Goal: Transaction & Acquisition: Purchase product/service

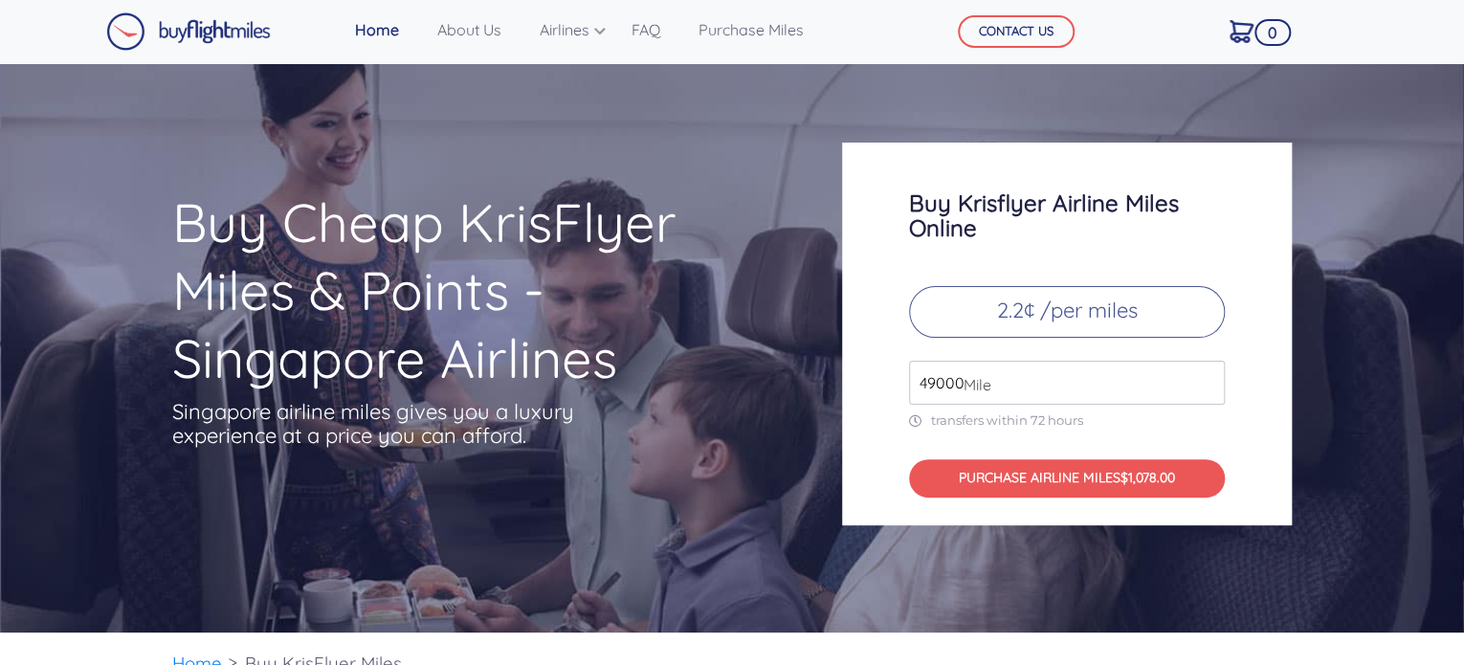
click at [997, 384] on input "49000" at bounding box center [1067, 383] width 316 height 44
drag, startPoint x: 1061, startPoint y: 392, endPoint x: 730, endPoint y: 365, distance: 332.3
click at [730, 365] on div "Buy Cheap KrisFlyer Miles & Points - Singapore Airlines Singapore airline miles…" at bounding box center [732, 334] width 1148 height 383
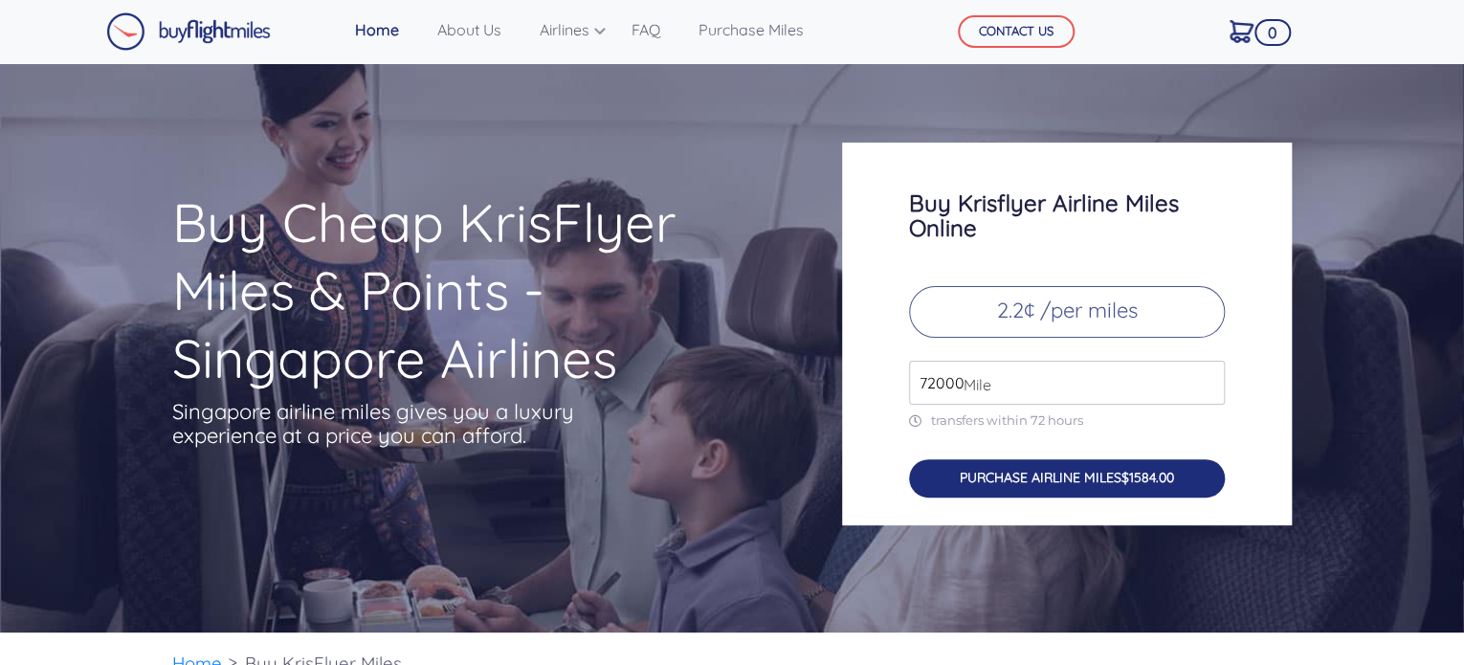
type input "72000"
click at [1168, 464] on button "PURCHASE AIRLINE MILES $1584.00" at bounding box center [1067, 478] width 316 height 39
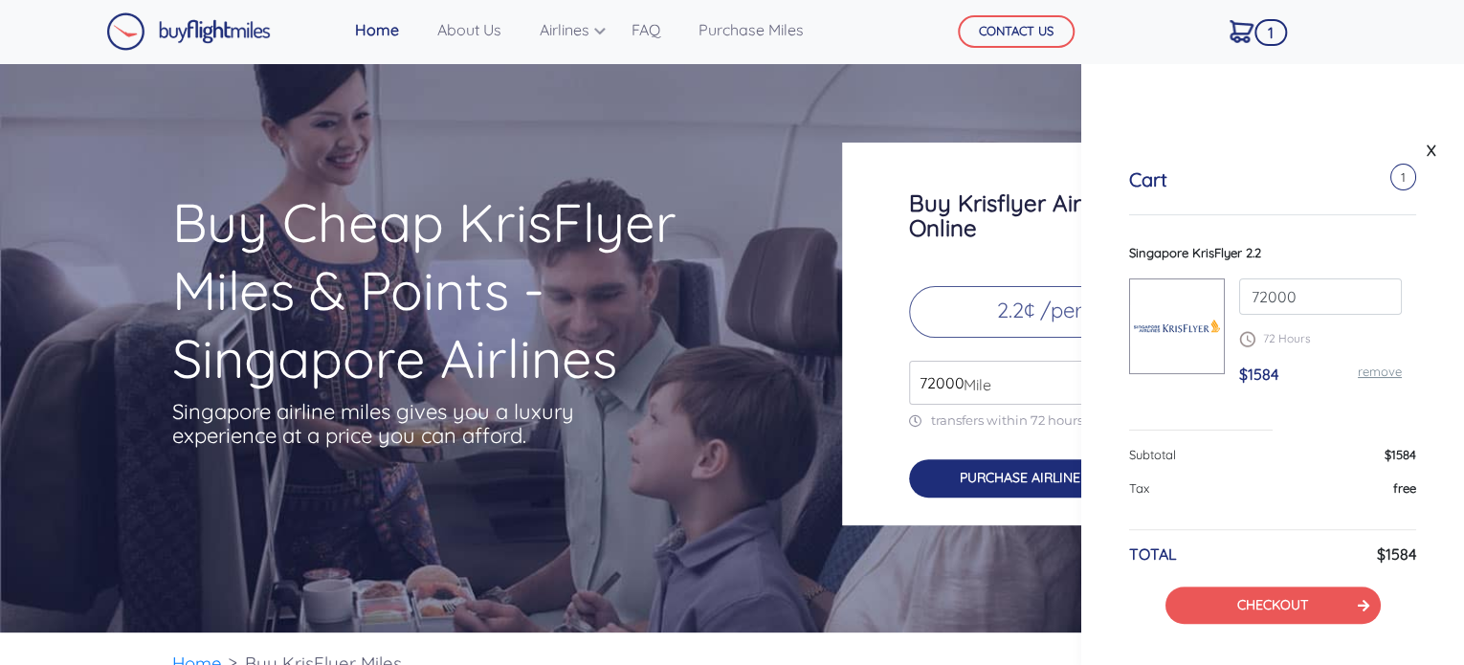
scroll to position [4, 0]
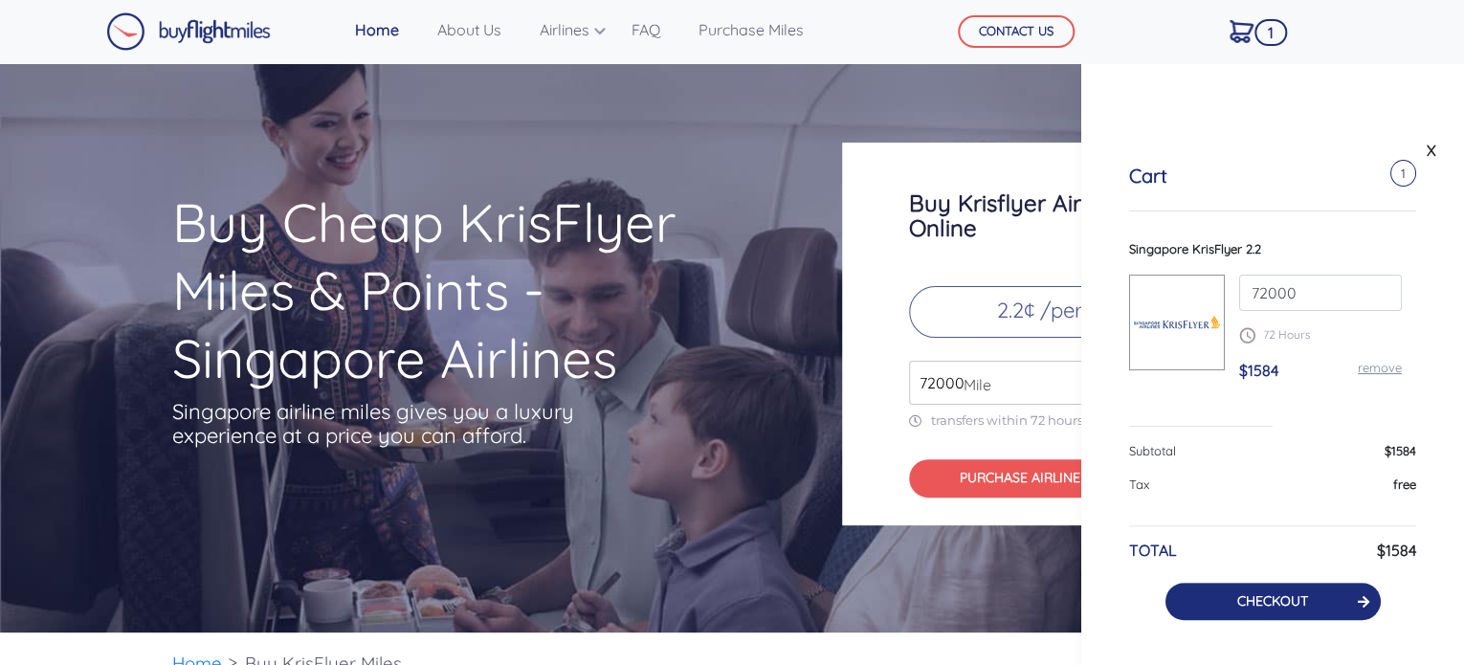
click at [1358, 604] on icon at bounding box center [1363, 601] width 11 height 13
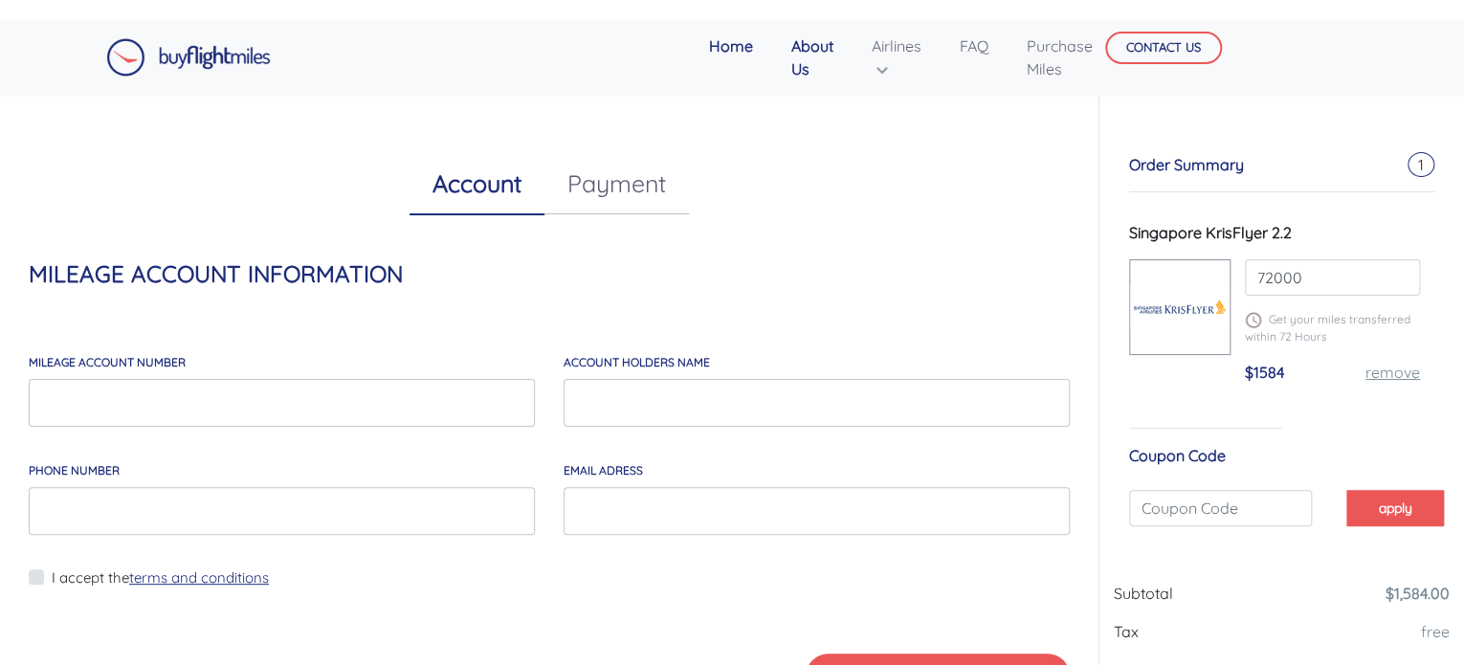
click at [814, 72] on link "About Us" at bounding box center [812, 57] width 57 height 61
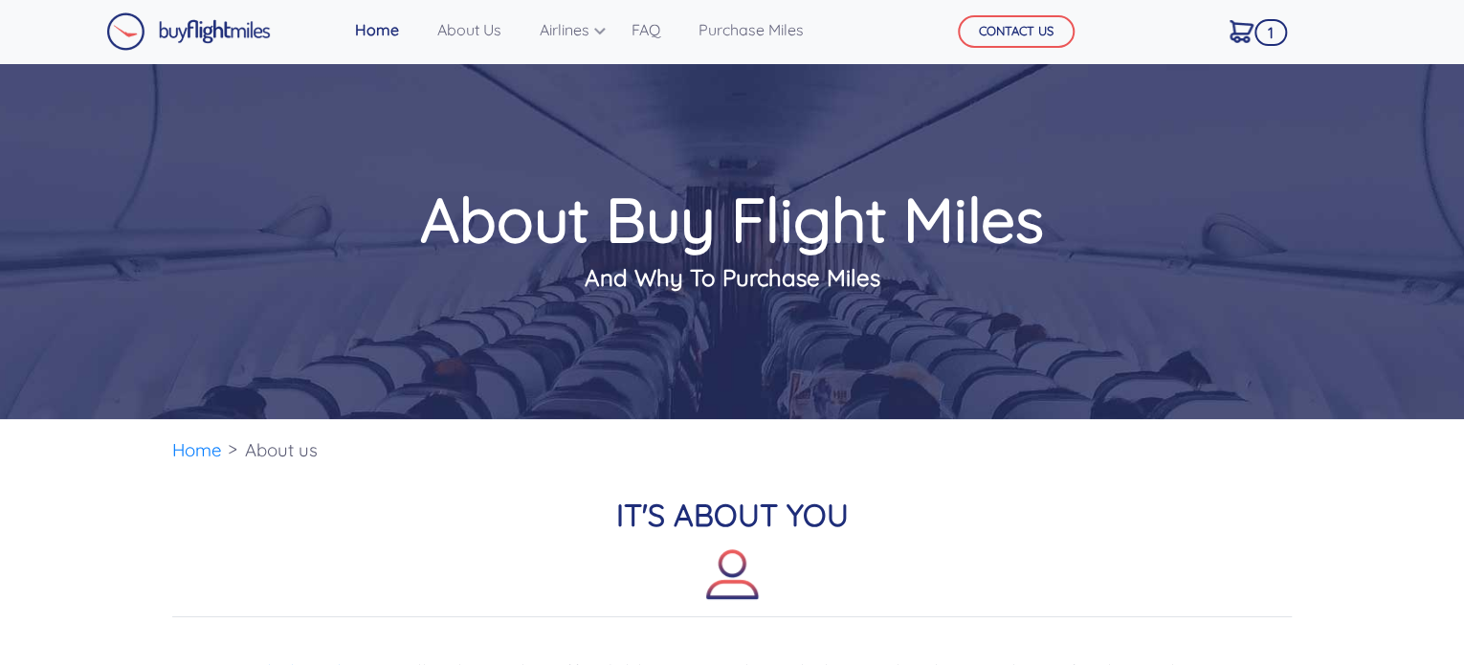
click at [676, 25] on li "FAQ" at bounding box center [649, 30] width 67 height 38
click at [662, 30] on link "FAQ" at bounding box center [646, 30] width 44 height 38
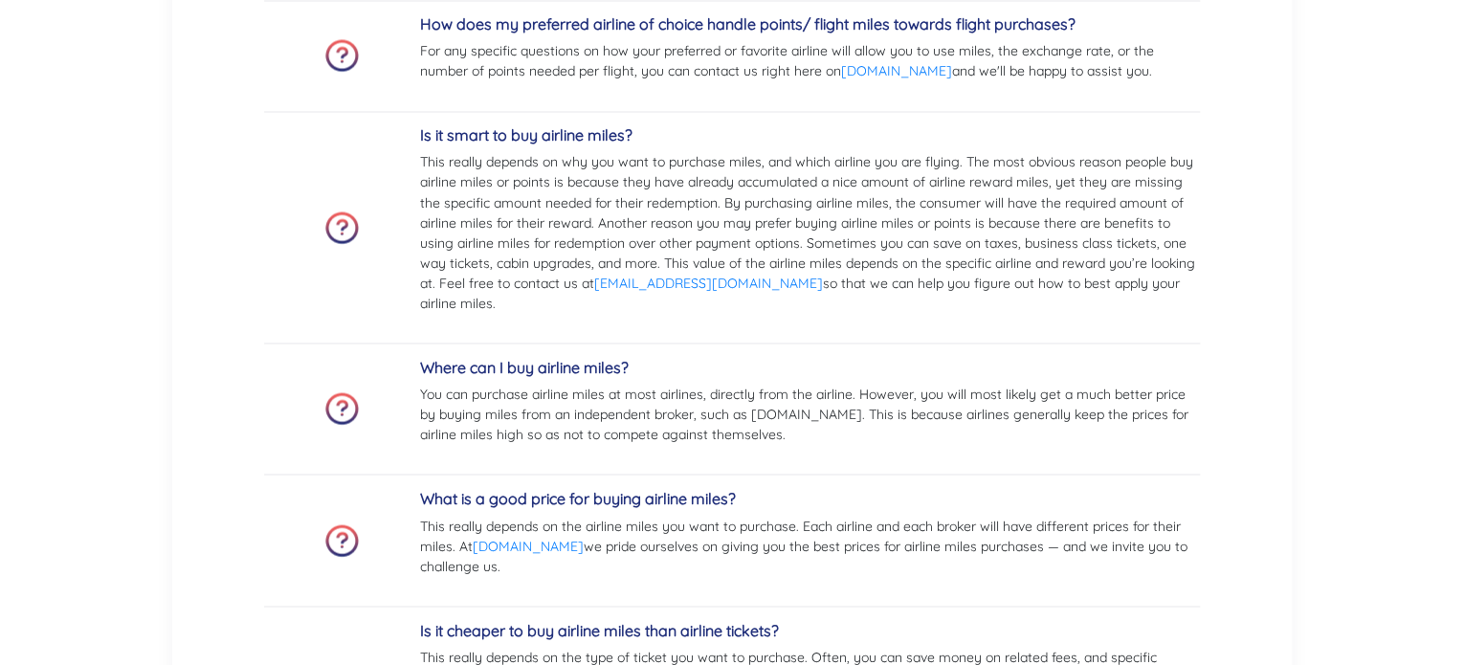
scroll to position [1914, 0]
